Goal: Find specific page/section

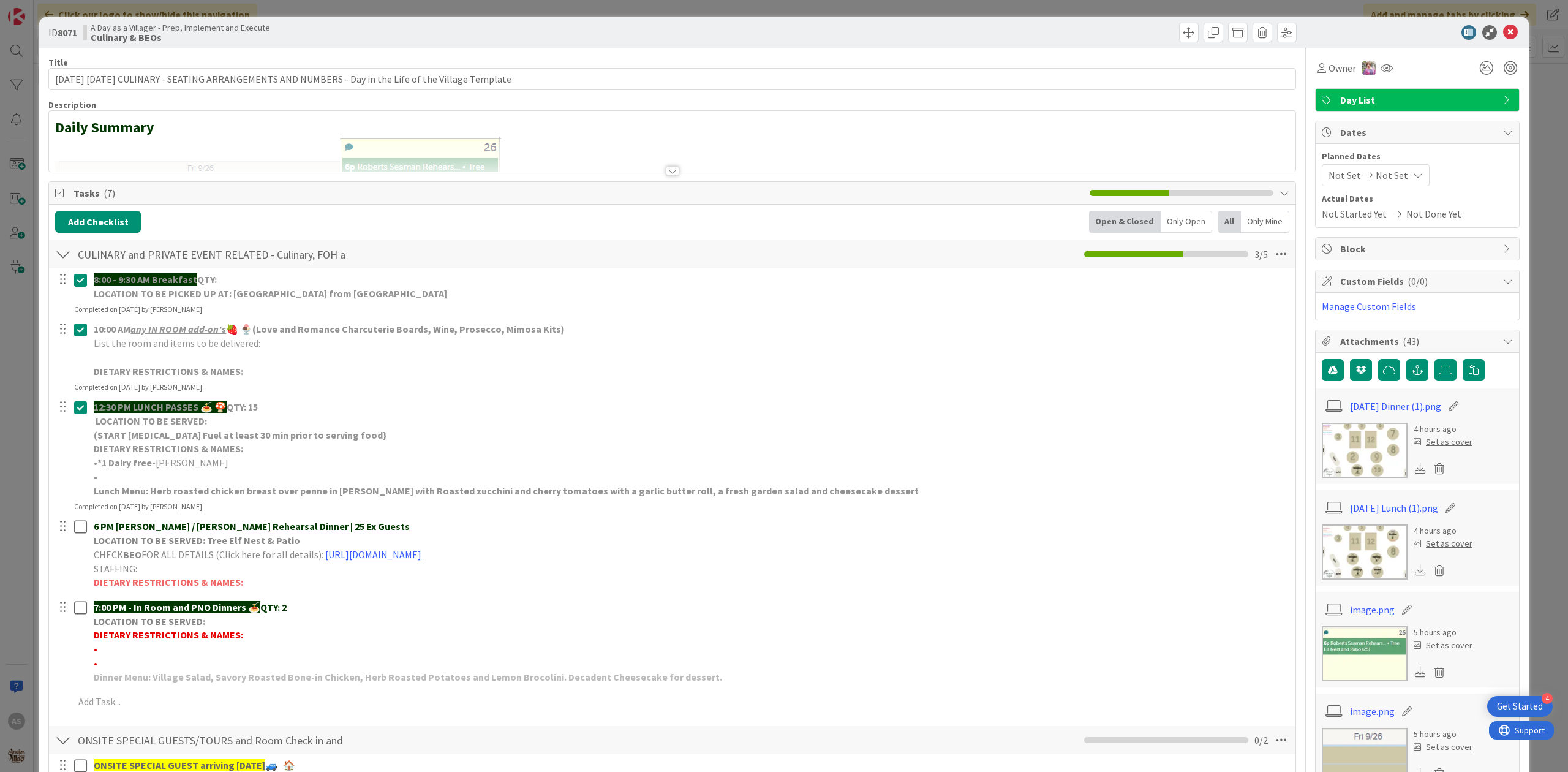
click at [1503, 34] on icon at bounding box center [1510, 32] width 14 height 14
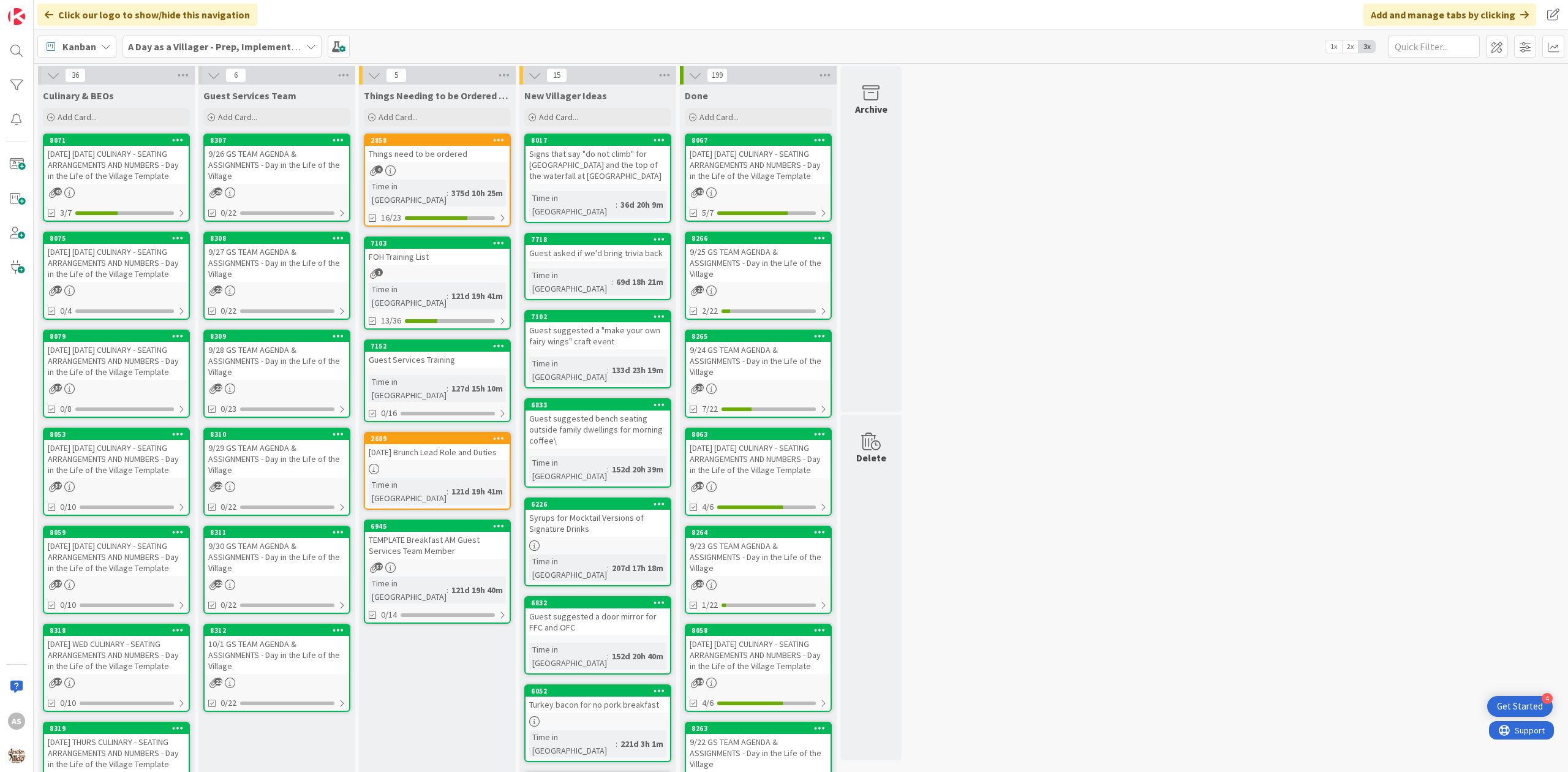
click at [285, 182] on div "9/26 GS TEAM AGENDA & ASSIGNMENTS - Day in the Life of the Village" at bounding box center [277, 164] width 145 height 38
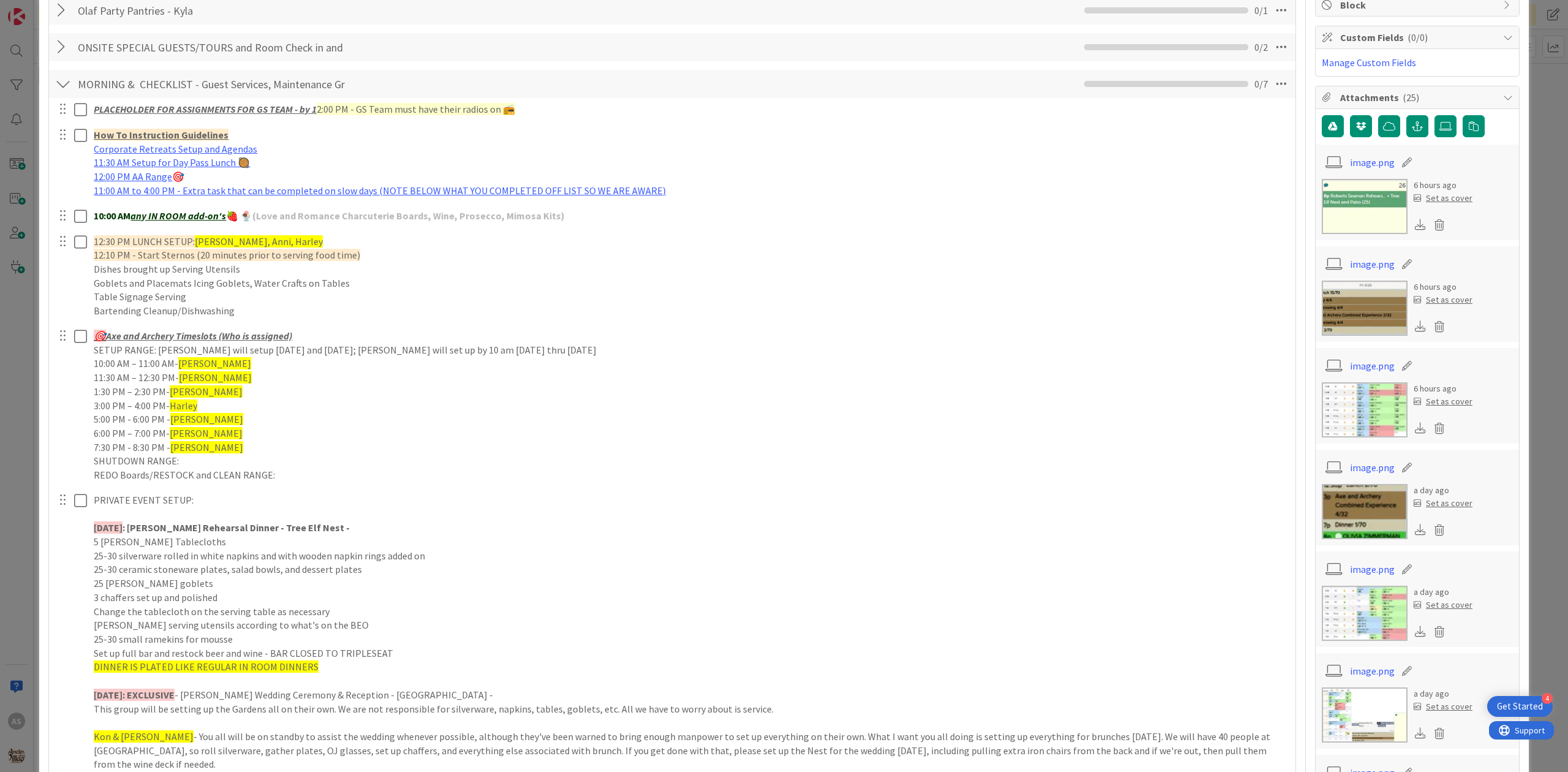
scroll to position [245, 0]
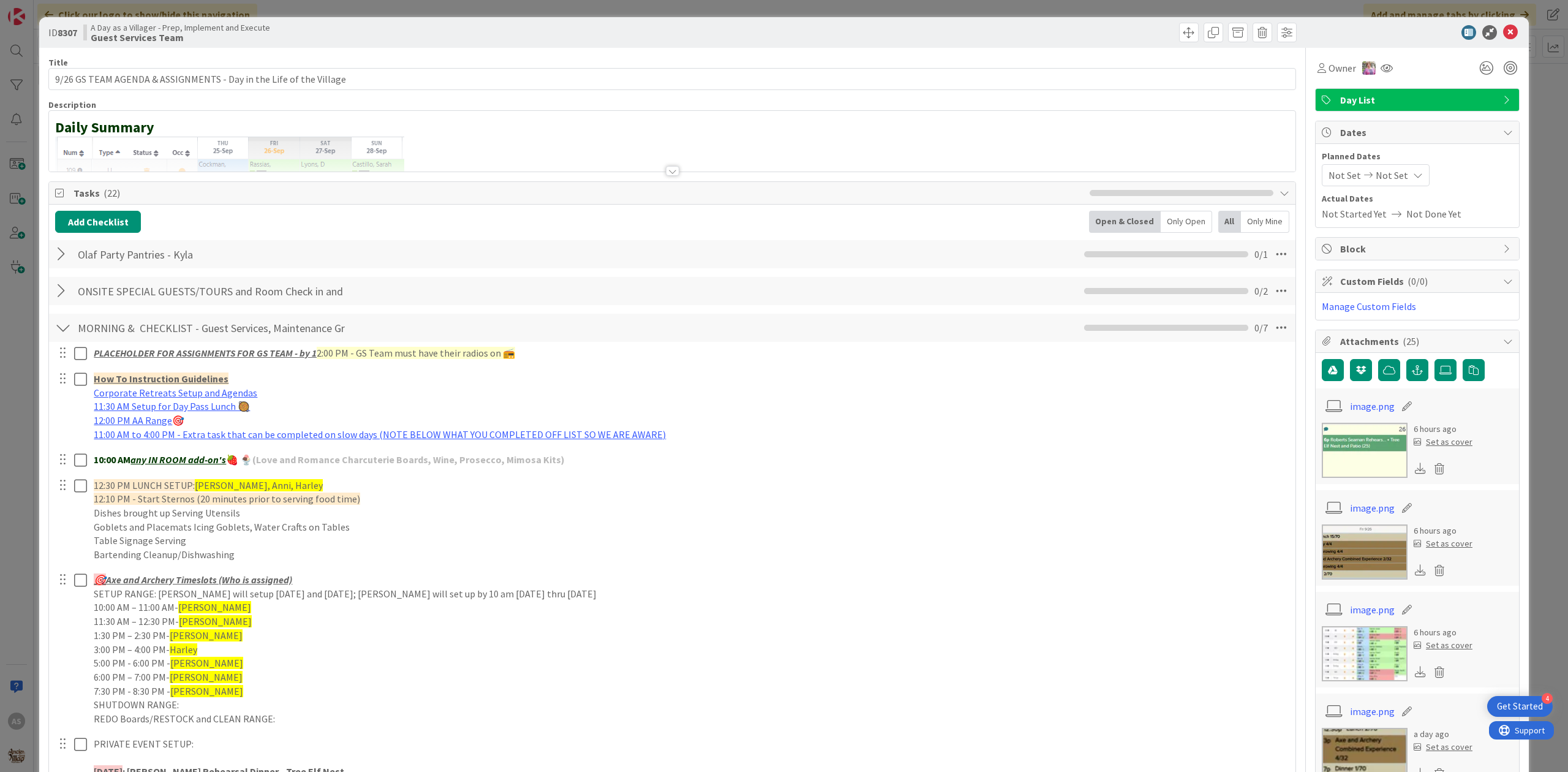
click at [61, 254] on div at bounding box center [63, 254] width 16 height 22
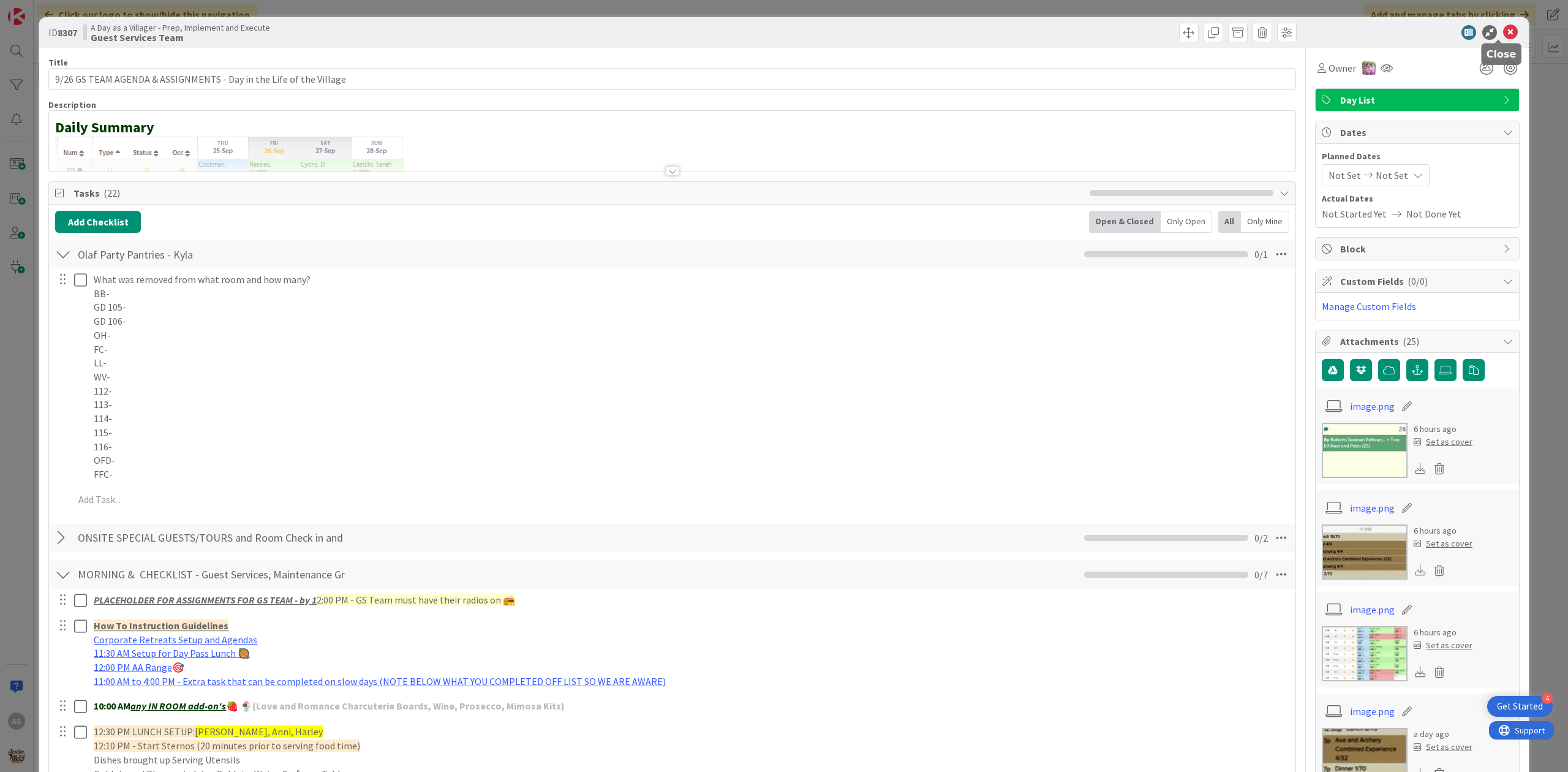
click at [1503, 34] on icon at bounding box center [1510, 32] width 14 height 14
